Goal: Task Accomplishment & Management: Complete application form

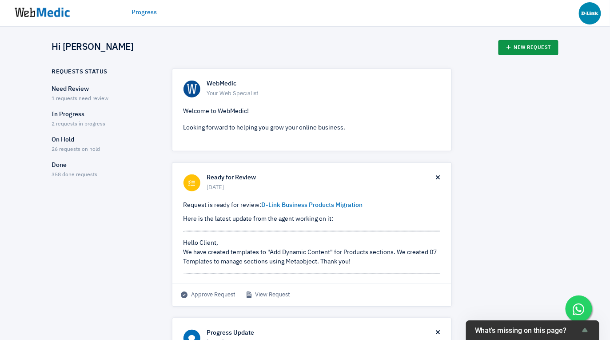
click at [518, 51] on link "New Request" at bounding box center [529, 47] width 60 height 15
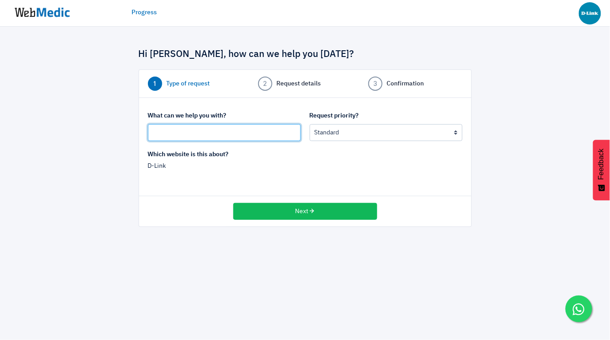
click at [232, 125] on input "text" at bounding box center [224, 132] width 153 height 17
type input "G"
type input "For Geo Target to whitelist 1 page from all countries"
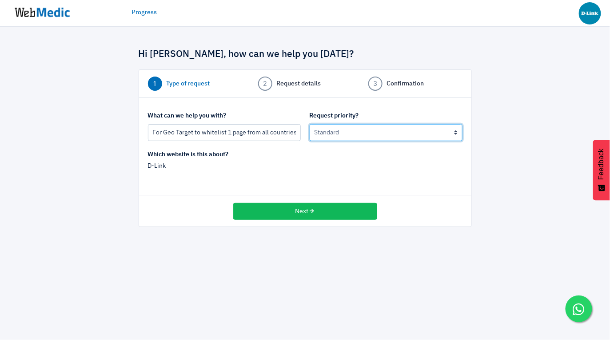
click at [346, 134] on select "Urgent: this is a mission critical issue High: this needs to be prioritized bef…" at bounding box center [386, 132] width 153 height 17
select select "1"
click at [310, 124] on select "Urgent: this is a mission critical issue High: this needs to be prioritized bef…" at bounding box center [386, 132] width 153 height 17
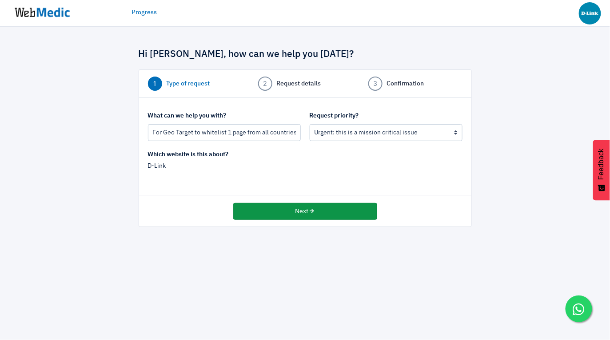
click at [308, 215] on button "Next" at bounding box center [305, 211] width 144 height 17
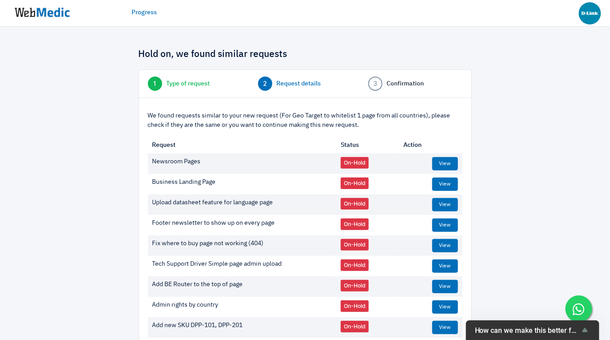
scroll to position [72, 0]
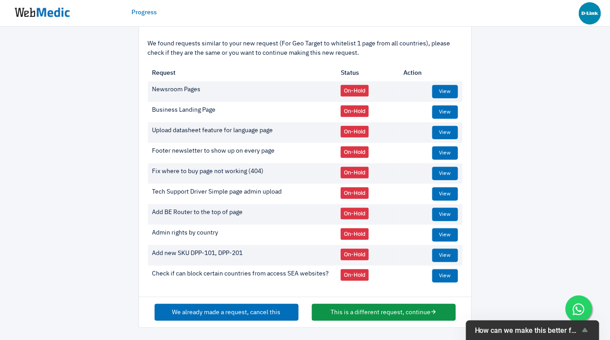
click at [392, 311] on button "This is a different request, continue" at bounding box center [384, 312] width 144 height 17
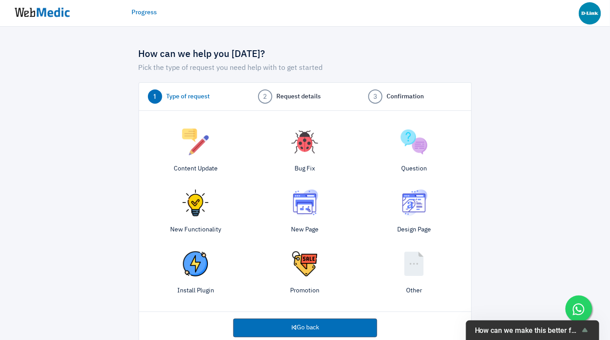
click at [189, 137] on img at bounding box center [195, 141] width 27 height 27
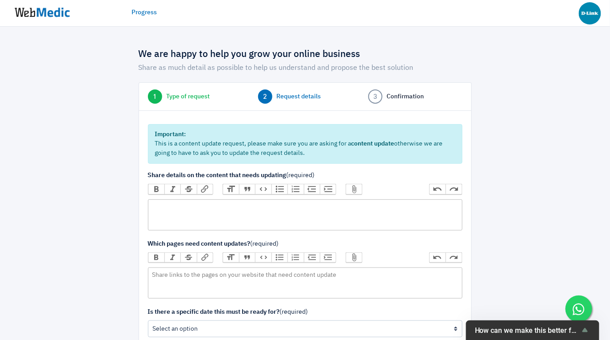
click at [207, 210] on trix-editor at bounding box center [305, 214] width 315 height 31
type trix-editor "<div>H</div>"
paste trix-editor "https://www.dlink.com.sg/industrial-mobile-router-m2m/"
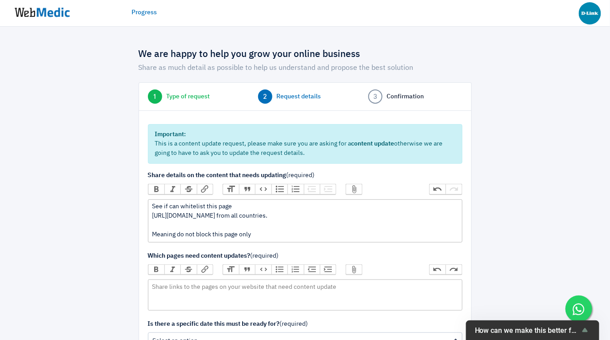
type trix-editor "<div>See if can whitelist this page&nbsp;<br>https://www.dlink.com.sg/industria…"
click at [202, 293] on trix-editor at bounding box center [305, 294] width 315 height 31
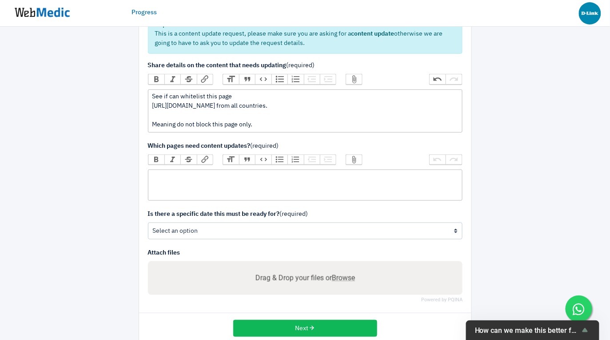
scroll to position [115, 0]
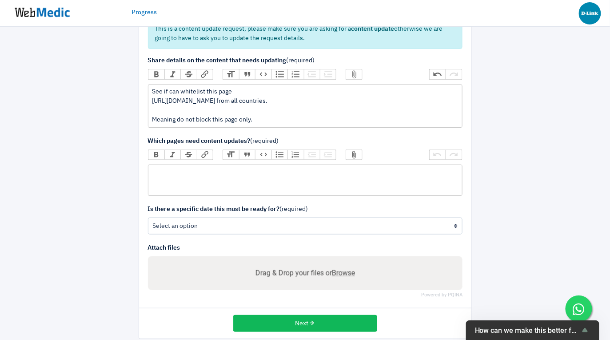
paste trix-editor "<div>https://www.dlink.com.sg/industrial-mobile-router-m2m/</div>"
type trix-editor "<div>https://www.dlink.com.sg/industrial-mobile-router-m2m/</div>"
click at [294, 113] on div "See if can whitelist this page https://www.dlink.com.sg/industrial-mobile-route…" at bounding box center [305, 105] width 306 height 37
click at [293, 121] on div "See if can whitelist this page https://www.dlink.com.sg/industrial-mobile-route…" at bounding box center [305, 105] width 306 height 37
type trix-editor "<div>See if can whitelist this page&nbsp;<br>https://www.dlink.com.sg/industria…"
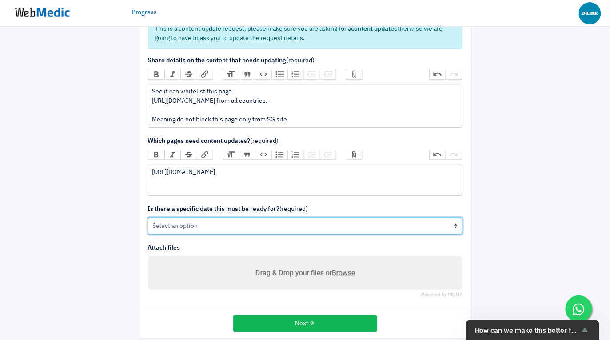
click at [280, 229] on select "Yes No" at bounding box center [305, 225] width 315 height 17
select select "1"
click at [148, 217] on select "Yes No" at bounding box center [305, 225] width 315 height 17
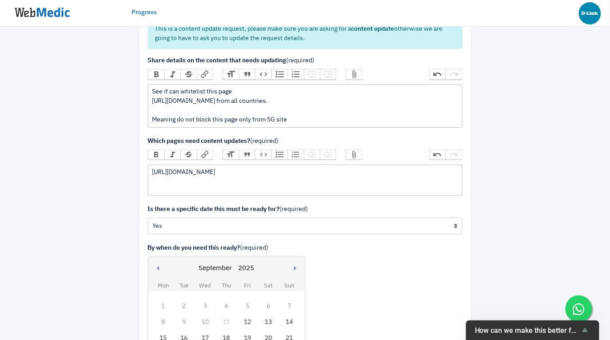
click at [249, 324] on div "12" at bounding box center [248, 322] width 12 height 12
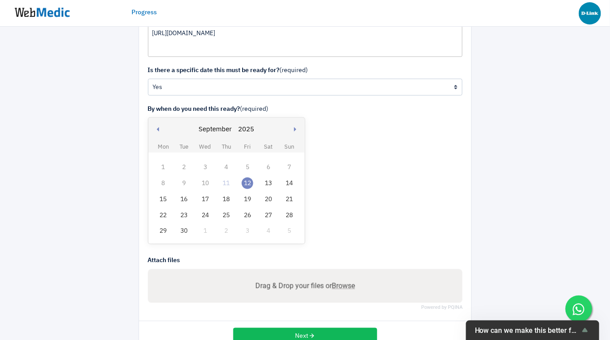
scroll to position [258, 0]
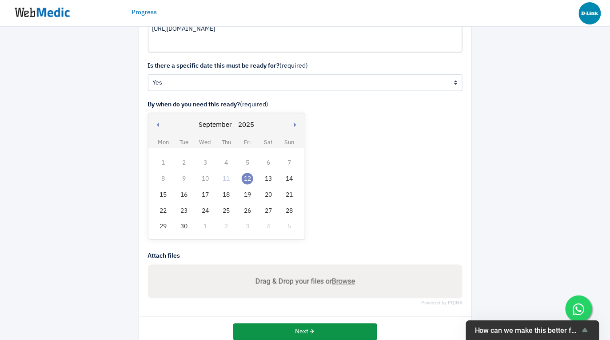
click at [294, 333] on button "Next" at bounding box center [305, 331] width 144 height 17
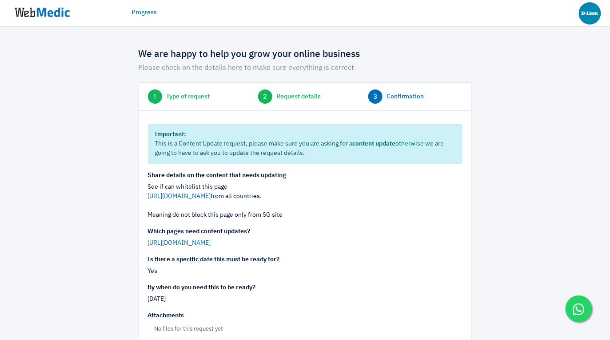
scroll to position [52, 0]
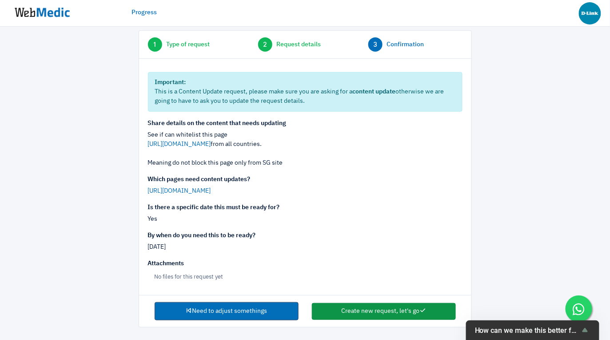
click at [376, 309] on button "Create new request, let's go" at bounding box center [384, 311] width 144 height 17
